Goal: Task Accomplishment & Management: Use online tool/utility

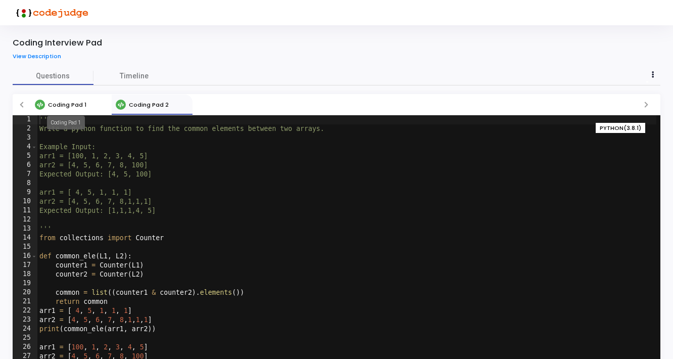
click at [71, 107] on span "Coding Pad 1" at bounding box center [67, 105] width 38 height 8
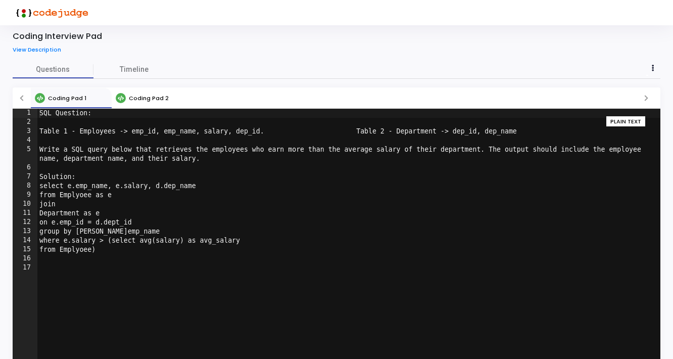
scroll to position [3, 0]
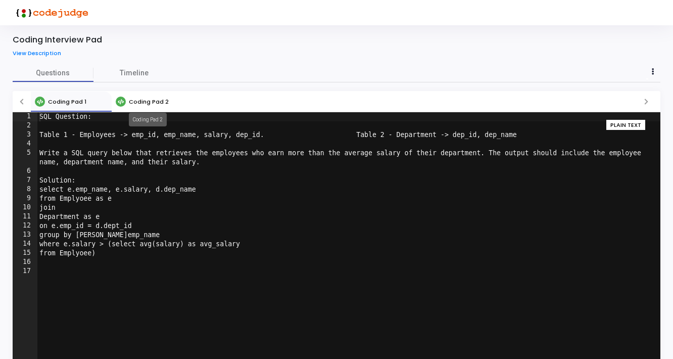
click at [147, 103] on span "Coding Pad 2" at bounding box center [149, 102] width 40 height 8
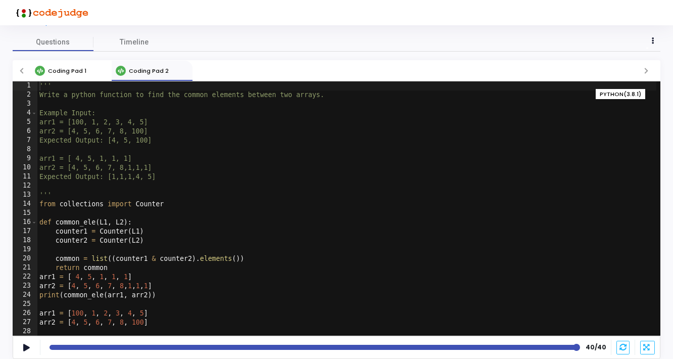
scroll to position [0, 0]
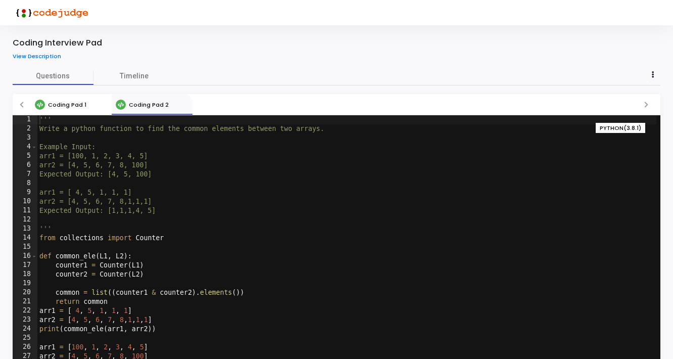
click at [42, 57] on link "View Description" at bounding box center [41, 56] width 56 height 7
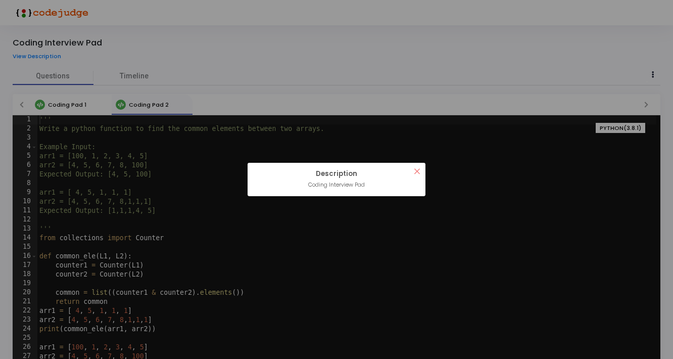
click at [417, 170] on button "×" at bounding box center [417, 171] width 17 height 17
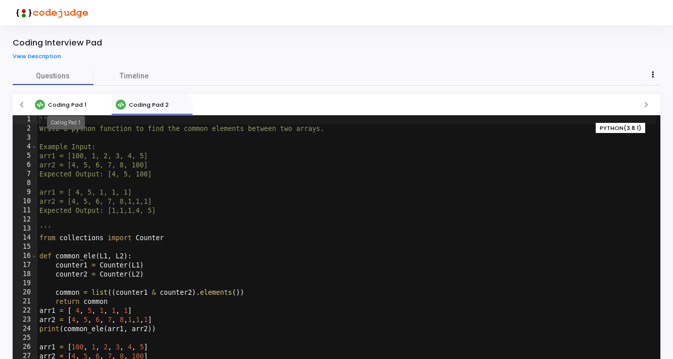
click at [67, 103] on span "Coding Pad 1" at bounding box center [67, 105] width 38 height 8
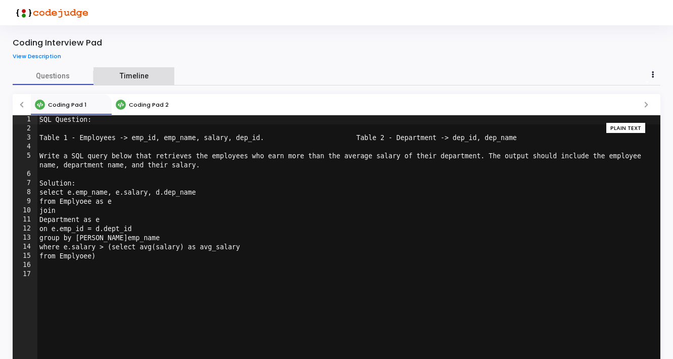
click at [118, 75] on link "Timeline" at bounding box center [134, 76] width 81 height 18
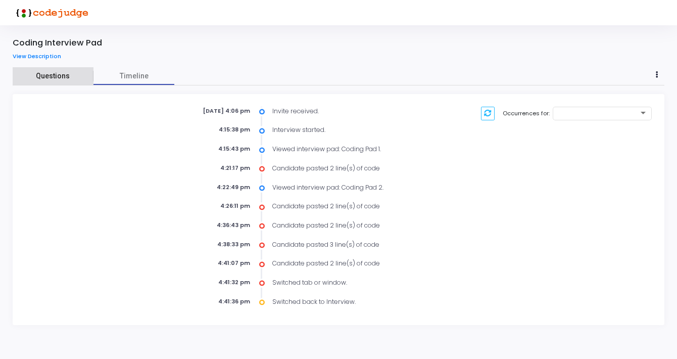
click at [48, 78] on span "Questions" at bounding box center [53, 76] width 81 height 11
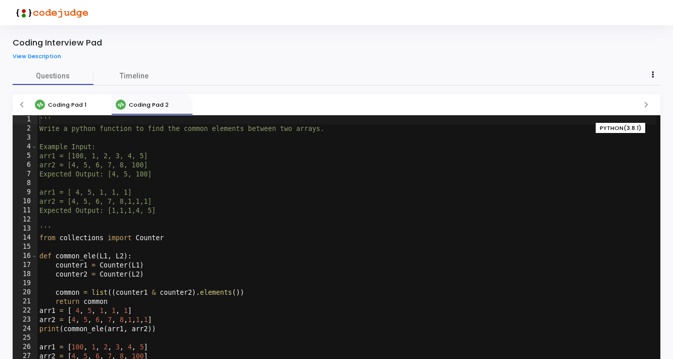
click at [267, 235] on div "''' Write a python function to find the common elements between two arrays. Exa…" at bounding box center [346, 251] width 619 height 272
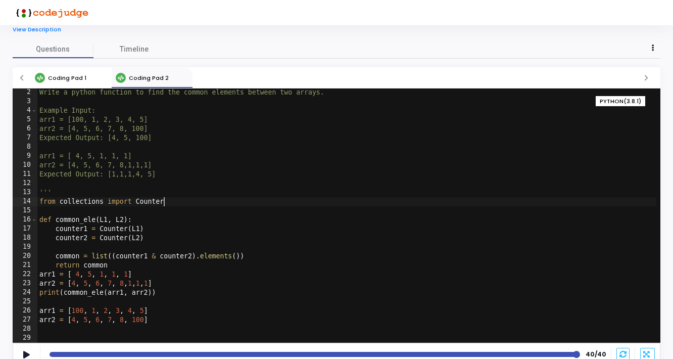
scroll to position [34, 0]
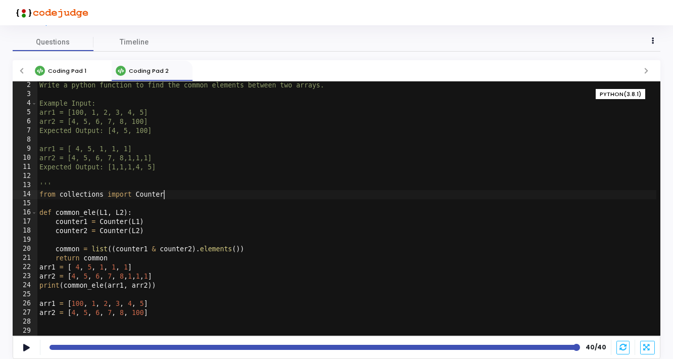
click at [226, 230] on div "Write a python function to find the common elements between two arrays. Example…" at bounding box center [346, 217] width 619 height 272
click at [270, 253] on div "Write a python function to find the common elements between two arrays. Example…" at bounding box center [346, 217] width 619 height 272
click at [195, 268] on div "Write a python function to find the common elements between two arrays. Example…" at bounding box center [346, 217] width 619 height 272
click at [196, 283] on div "Write a python function to find the common elements between two arrays. Example…" at bounding box center [346, 217] width 619 height 272
click at [187, 305] on div "Write a python function to find the common elements between two arrays. Example…" at bounding box center [346, 217] width 619 height 272
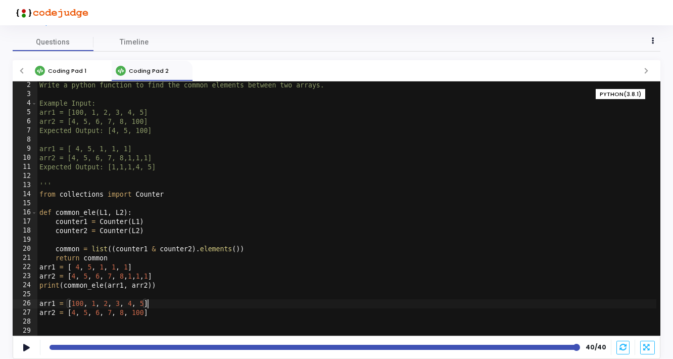
click at [183, 315] on div "Write a python function to find the common elements between two arrays. Example…" at bounding box center [346, 217] width 619 height 272
type textarea "arr2 = [4, 5, 6, 7, 8, 100]"
click at [78, 72] on span "Coding Pad 1" at bounding box center [67, 71] width 38 height 8
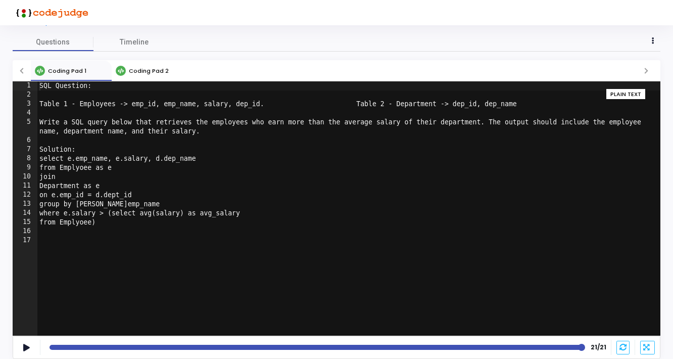
click at [256, 172] on div "SQL Question: Table 1 - Employees -> emp_id, emp_name, salary, dep_id. Table 2 …" at bounding box center [348, 217] width 623 height 272
click at [229, 163] on div "SQL Question: Table 1 - Employees -> emp_id, emp_name, salary, dep_id. Table 2 …" at bounding box center [348, 217] width 623 height 272
type textarea "select e.emp_name, e.salary, d.dep_name"
click at [136, 230] on div "SQL Question: Table 1 - Employees -> emp_id, emp_name, salary, dep_id. Table 2 …" at bounding box center [348, 217] width 623 height 272
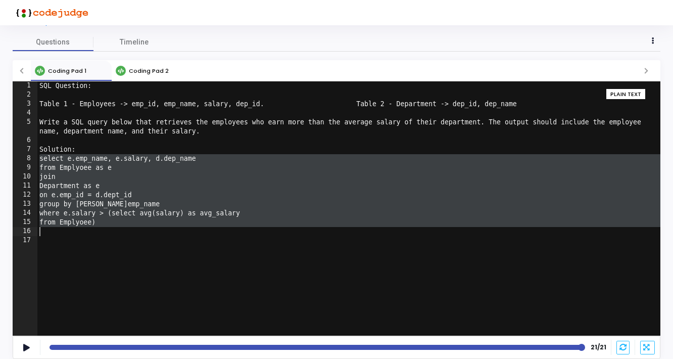
drag, startPoint x: 40, startPoint y: 161, endPoint x: 133, endPoint y: 230, distance: 115.0
click at [133, 230] on div "SQL Question: Table 1 - Employees -> emp_id, emp_name, salary, dep_id. Table 2 …" at bounding box center [348, 217] width 623 height 272
click at [120, 224] on div "SQL Question: Table 1 - Employees -> emp_id, emp_name, salary, dep_id. Table 2 …" at bounding box center [348, 217] width 623 height 272
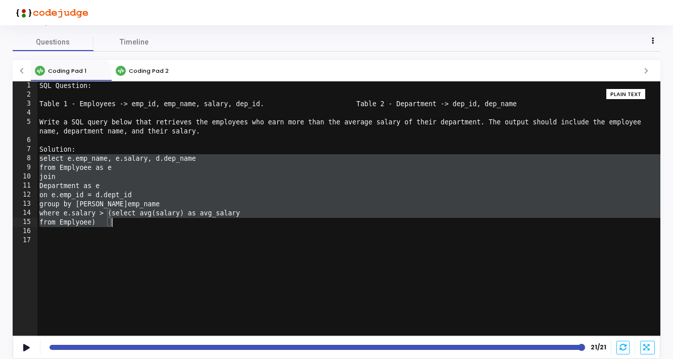
drag, startPoint x: 40, startPoint y: 157, endPoint x: 119, endPoint y: 223, distance: 103.0
click at [119, 224] on div "SQL Question: Table 1 - Employees -> emp_id, emp_name, salary, dep_id. Table 2 …" at bounding box center [348, 217] width 623 height 272
click at [119, 223] on div "SQL Question: Table 1 - Employees -> emp_id, emp_name, salary, dep_id. Table 2 …" at bounding box center [348, 208] width 623 height 254
type textarea "from Emplyoee)"
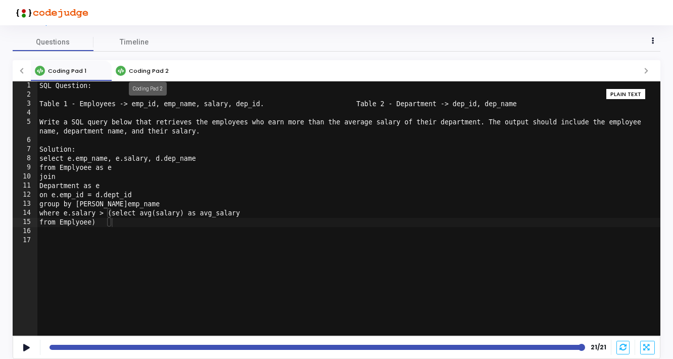
click at [137, 68] on span "Coding Pad 2" at bounding box center [149, 71] width 40 height 8
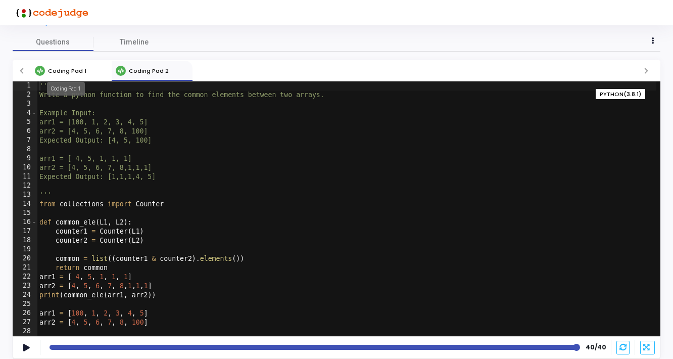
click at [78, 67] on span "Coding Pad 1" at bounding box center [67, 71] width 38 height 8
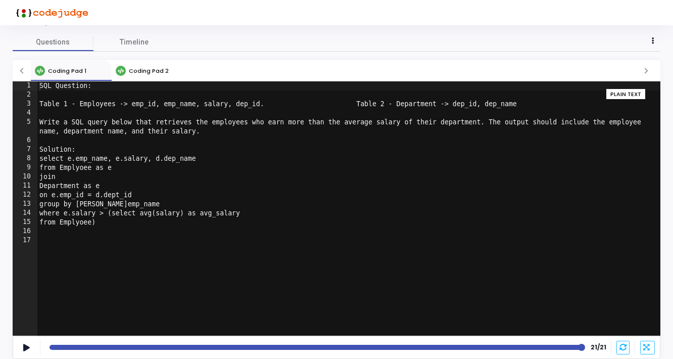
click at [144, 231] on div "SQL Question: Table 1 - Employees -> emp_id, emp_name, salary, dep_id. Table 2 …" at bounding box center [348, 217] width 623 height 272
click at [135, 76] on link "Coding Pad 2" at bounding box center [152, 71] width 81 height 20
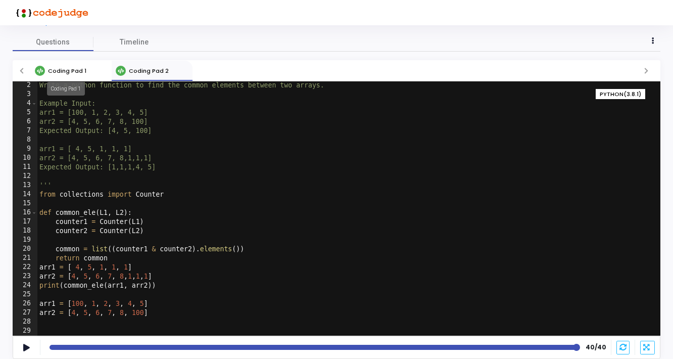
click at [66, 71] on span "Coding Pad 1" at bounding box center [67, 71] width 38 height 8
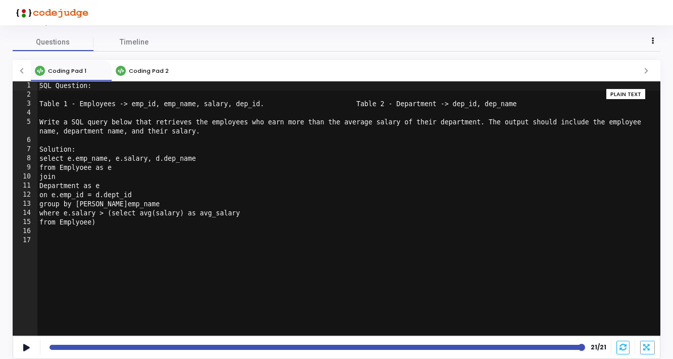
type textarea "Table 1 - Employees -> emp_id, emp_name, salary, dep_id. Table 2 - Department -…"
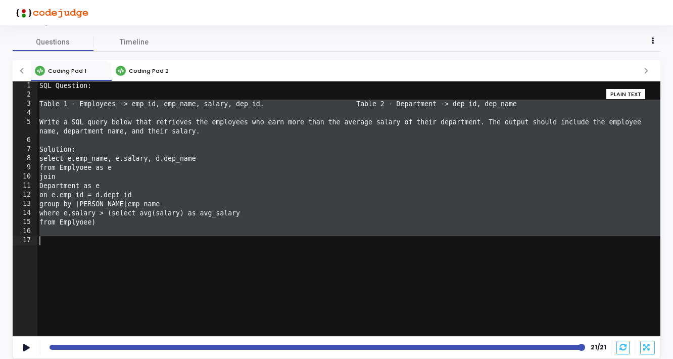
drag, startPoint x: 39, startPoint y: 100, endPoint x: 99, endPoint y: 240, distance: 152.2
click at [99, 240] on div "SQL Question: Table 1 - Employees -> emp_id, emp_name, salary, dep_id. Table 2 …" at bounding box center [348, 217] width 623 height 272
click at [147, 64] on link "Coding Pad 2" at bounding box center [152, 71] width 81 height 20
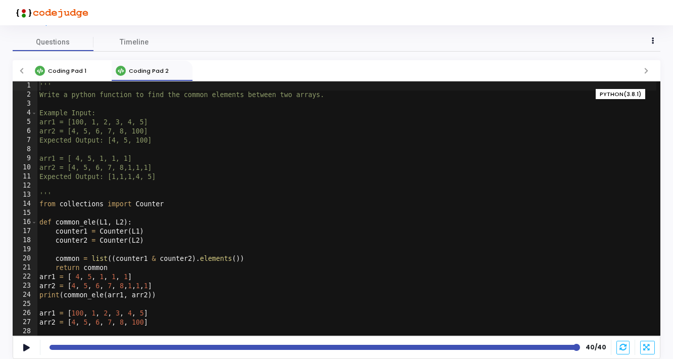
scroll to position [0, 0]
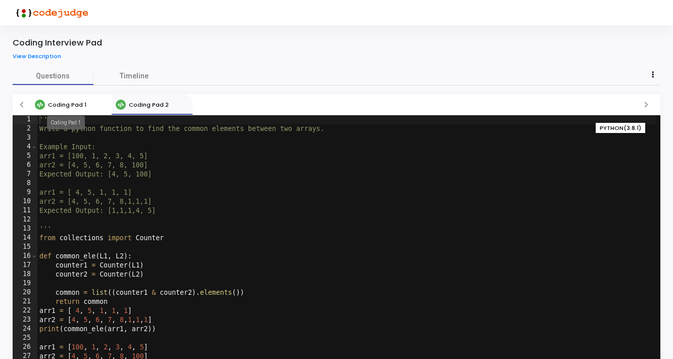
click at [68, 102] on span "Coding Pad 1" at bounding box center [67, 105] width 38 height 8
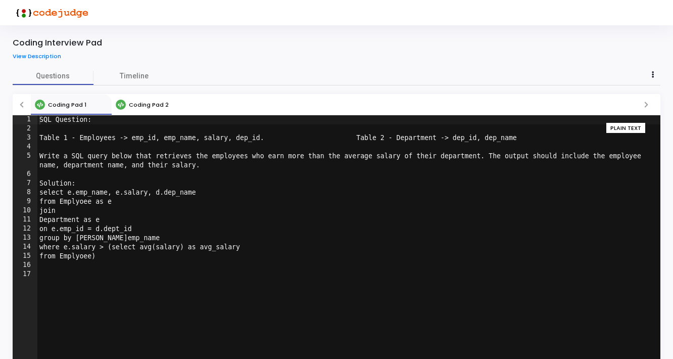
click at [125, 263] on div "SQL Question: Table 1 - Employees -> emp_id, emp_name, salary, dep_id. Table 2 …" at bounding box center [348, 251] width 623 height 272
click at [121, 256] on div "SQL Question: Table 1 - Employees -> emp_id, emp_name, salary, dep_id. Table 2 …" at bounding box center [348, 251] width 623 height 272
type textarea "from Emplyoee)"
click at [55, 268] on div "SQL Question: Table 1 - Employees -> emp_id, emp_name, salary, dep_id. Table 2 …" at bounding box center [348, 251] width 623 height 272
click at [135, 108] on span "Coding Pad 2" at bounding box center [149, 105] width 40 height 8
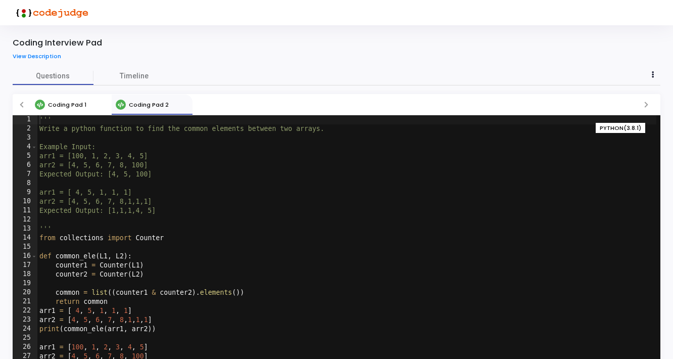
click at [85, 105] on div "Coding Pad 1" at bounding box center [61, 105] width 60 height 10
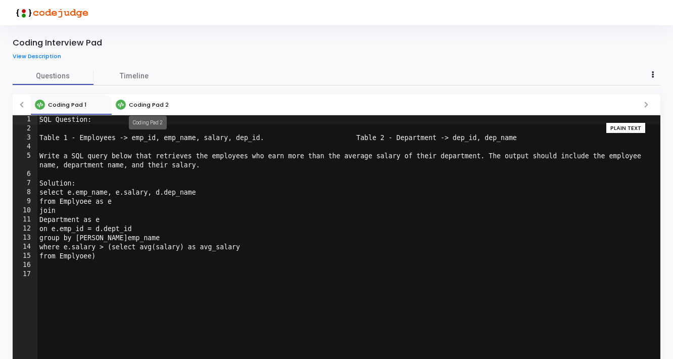
click at [151, 105] on span "Coding Pad 2" at bounding box center [149, 105] width 40 height 8
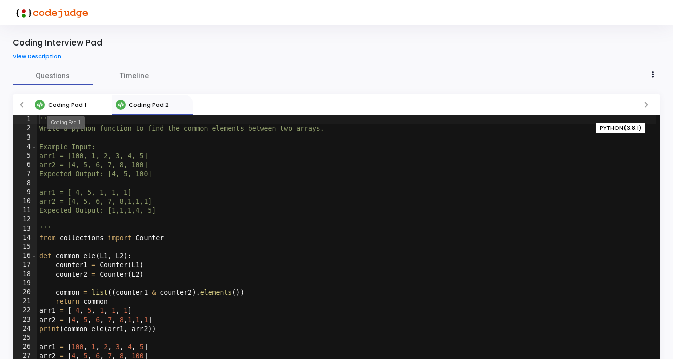
click at [76, 104] on span "Coding Pad 1" at bounding box center [67, 105] width 38 height 8
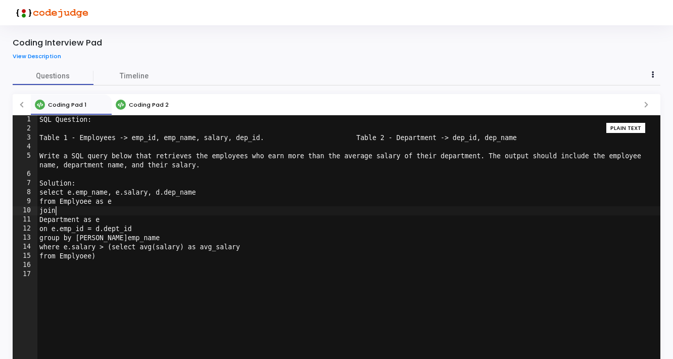
click at [125, 207] on div "SQL Question: Table 1 - Employees -> emp_id, emp_name, salary, dep_id. Table 2 …" at bounding box center [348, 251] width 623 height 272
click at [110, 217] on div "SQL Question: Table 1 - Employees -> emp_id, emp_name, salary, dep_id. Table 2 …" at bounding box center [348, 251] width 623 height 272
type textarea "Department as e"
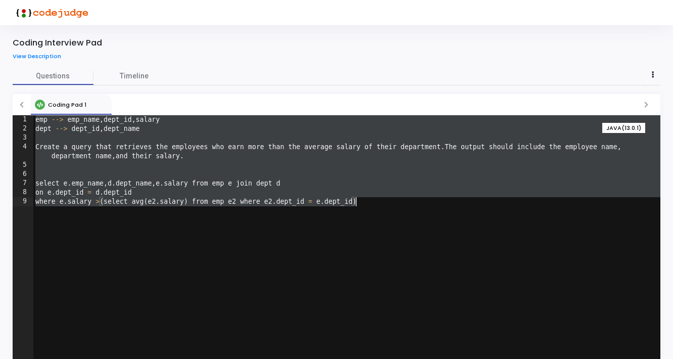
drag, startPoint x: 36, startPoint y: 121, endPoint x: 158, endPoint y: 222, distance: 159.0
click at [158, 222] on div "emp --> emp_name , dept_id , salary dept --> dept_id , dept_name Create a query…" at bounding box center [346, 251] width 627 height 272
click at [390, 203] on div "emp --> emp_name , dept_id , salary dept --> dept_id , dept_name Create a query…" at bounding box center [346, 251] width 627 height 272
drag, startPoint x: 36, startPoint y: 120, endPoint x: 152, endPoint y: 228, distance: 158.5
click at [152, 228] on div "emp --> emp_name , dept_id , salary dept --> dept_id , dept_name Create a query…" at bounding box center [346, 251] width 627 height 272
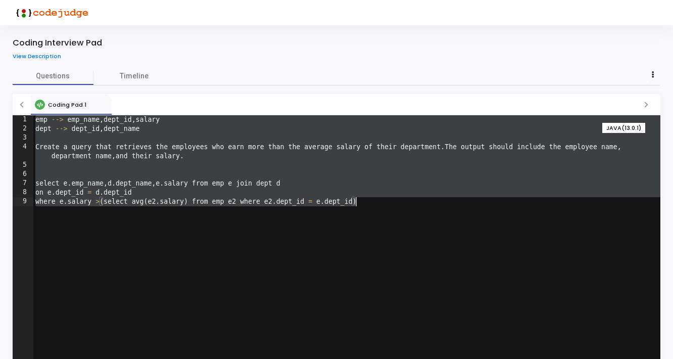
click at [409, 203] on div "emp --> emp_name , dept_id , salary dept --> dept_id , dept_name Create a query…" at bounding box center [346, 251] width 627 height 272
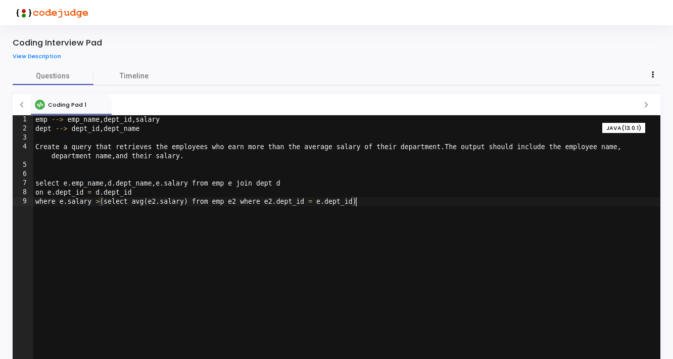
click at [361, 190] on div "emp --> emp_name , dept_id , salary dept --> dept_id , dept_name Create a query…" at bounding box center [346, 251] width 627 height 272
click at [389, 199] on div "emp --> emp_name , dept_id , salary dept --> dept_id , dept_name Create a query…" at bounding box center [346, 251] width 627 height 272
type textarea "where e.salary >(select avg(e2.salary) from emp e2 where e2.dept_id = e.dept_id)"
click at [383, 201] on div "emp --> emp_name , dept_id , salary dept --> dept_id , dept_name Create a query…" at bounding box center [346, 251] width 627 height 272
click at [99, 203] on div "emp --> emp_name , dept_id , salary dept --> dept_id , dept_name Create a query…" at bounding box center [346, 251] width 627 height 272
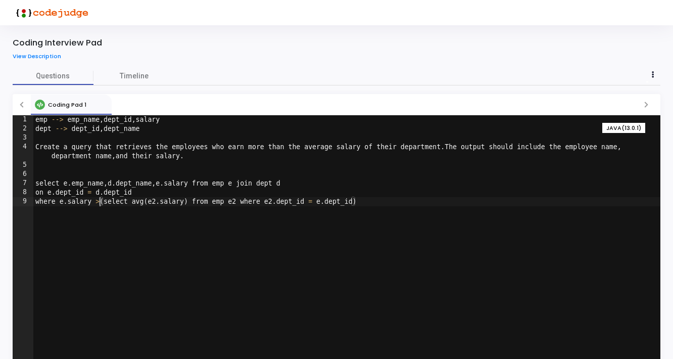
click at [374, 202] on div "emp --> emp_name , dept_id , salary dept --> dept_id , dept_name Create a query…" at bounding box center [346, 251] width 627 height 272
click at [39, 55] on link "View Description" at bounding box center [41, 56] width 56 height 7
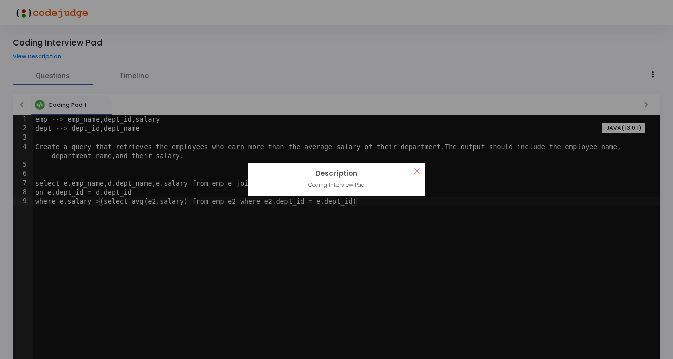
click at [421, 171] on button "×" at bounding box center [417, 171] width 17 height 17
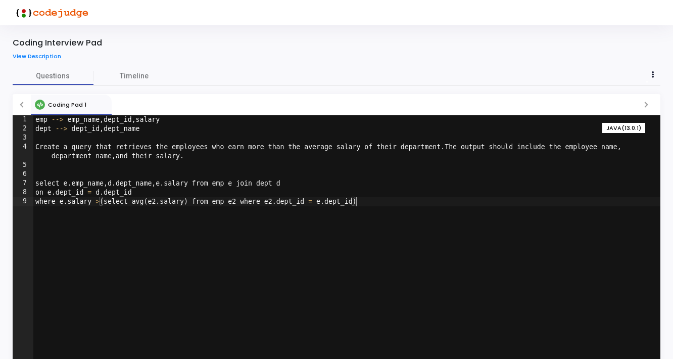
click at [394, 204] on div "emp --> emp_name , dept_id , salary dept --> dept_id , dept_name Create a query…" at bounding box center [346, 251] width 627 height 272
click at [52, 217] on div "emp --> emp_name , dept_id , salary dept --> dept_id , dept_name Create a query…" at bounding box center [346, 251] width 627 height 272
click at [366, 199] on div "emp --> emp_name , dept_id , salary dept --> dept_id , dept_name Create a query…" at bounding box center [346, 251] width 627 height 272
click at [652, 75] on icon at bounding box center [653, 74] width 3 height 5
click at [515, 57] on div at bounding box center [336, 179] width 673 height 359
